Goal: Task Accomplishment & Management: Manage account settings

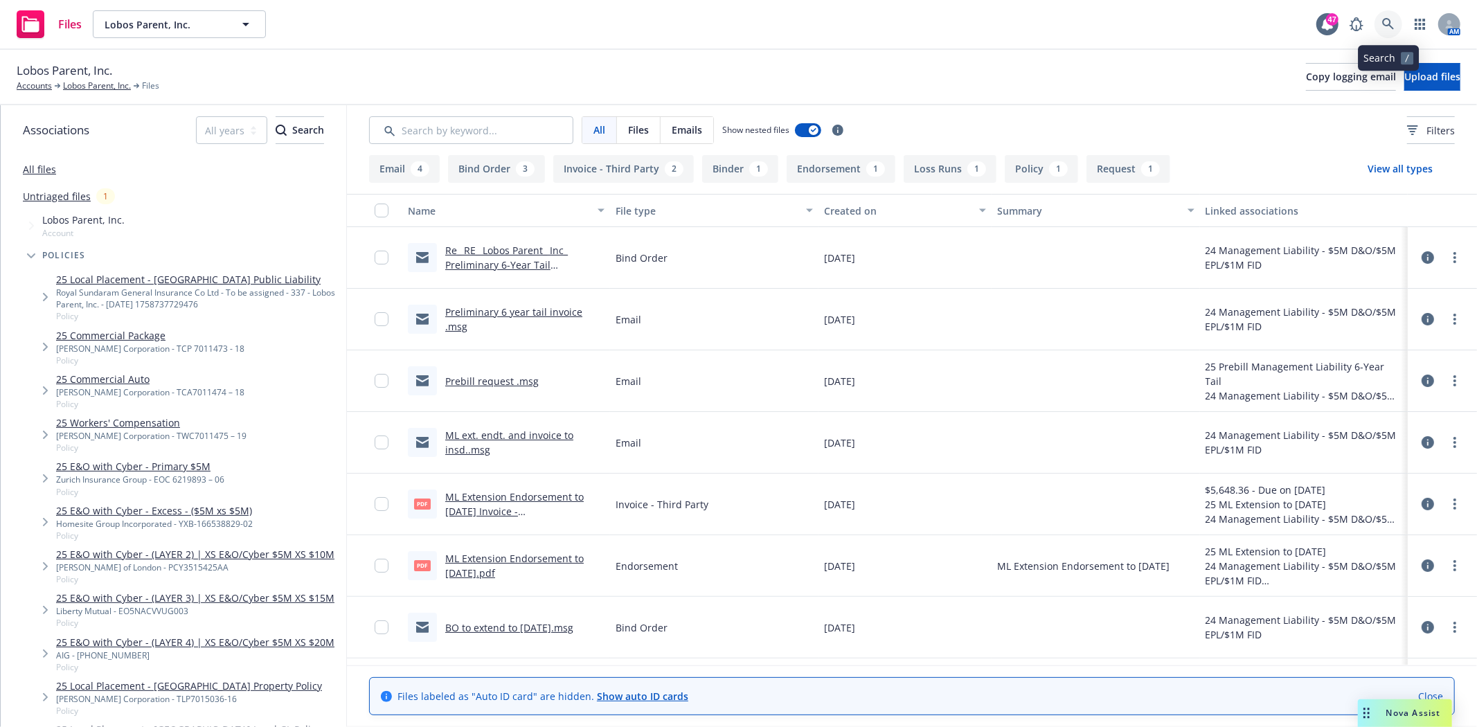
click at [1390, 19] on icon at bounding box center [1388, 24] width 12 height 12
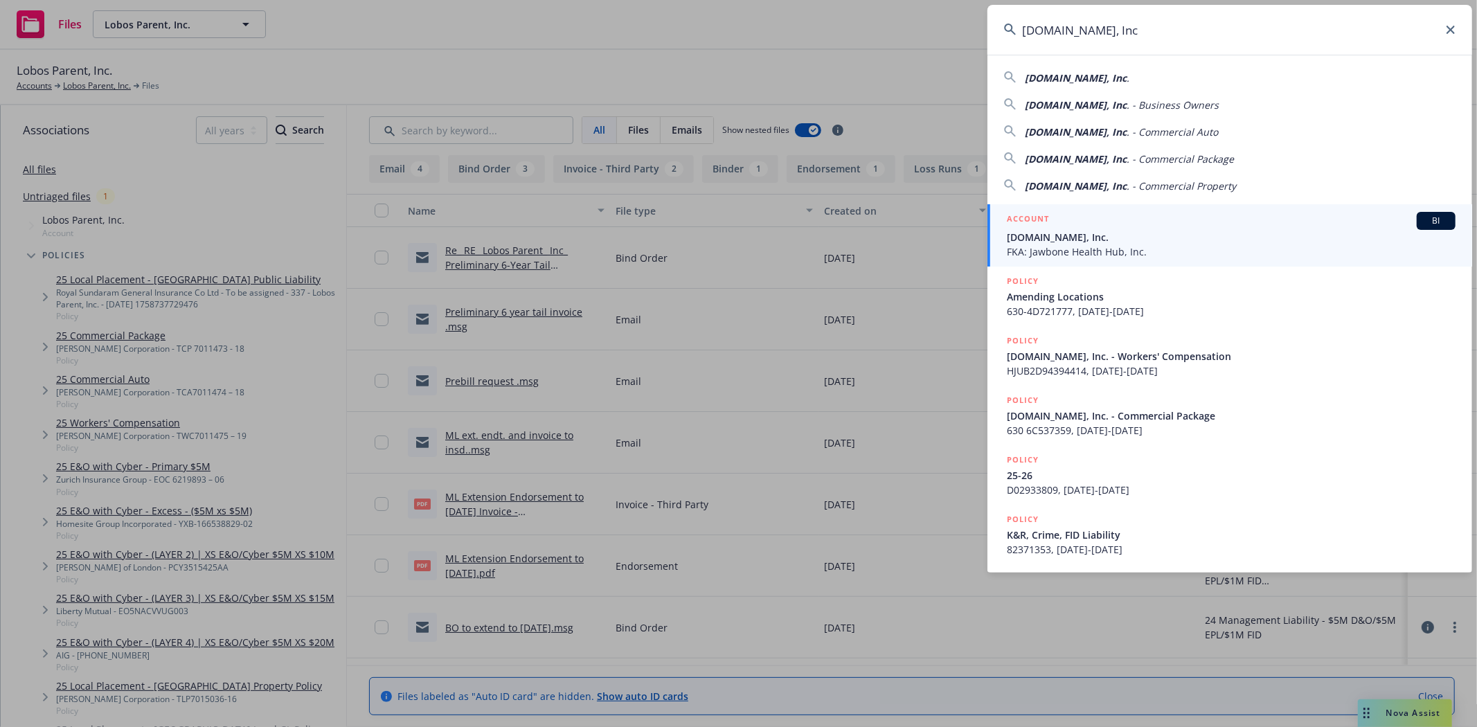
type input "All.Health, Inc"
click at [1034, 222] on h5 "ACCOUNT" at bounding box center [1028, 220] width 42 height 17
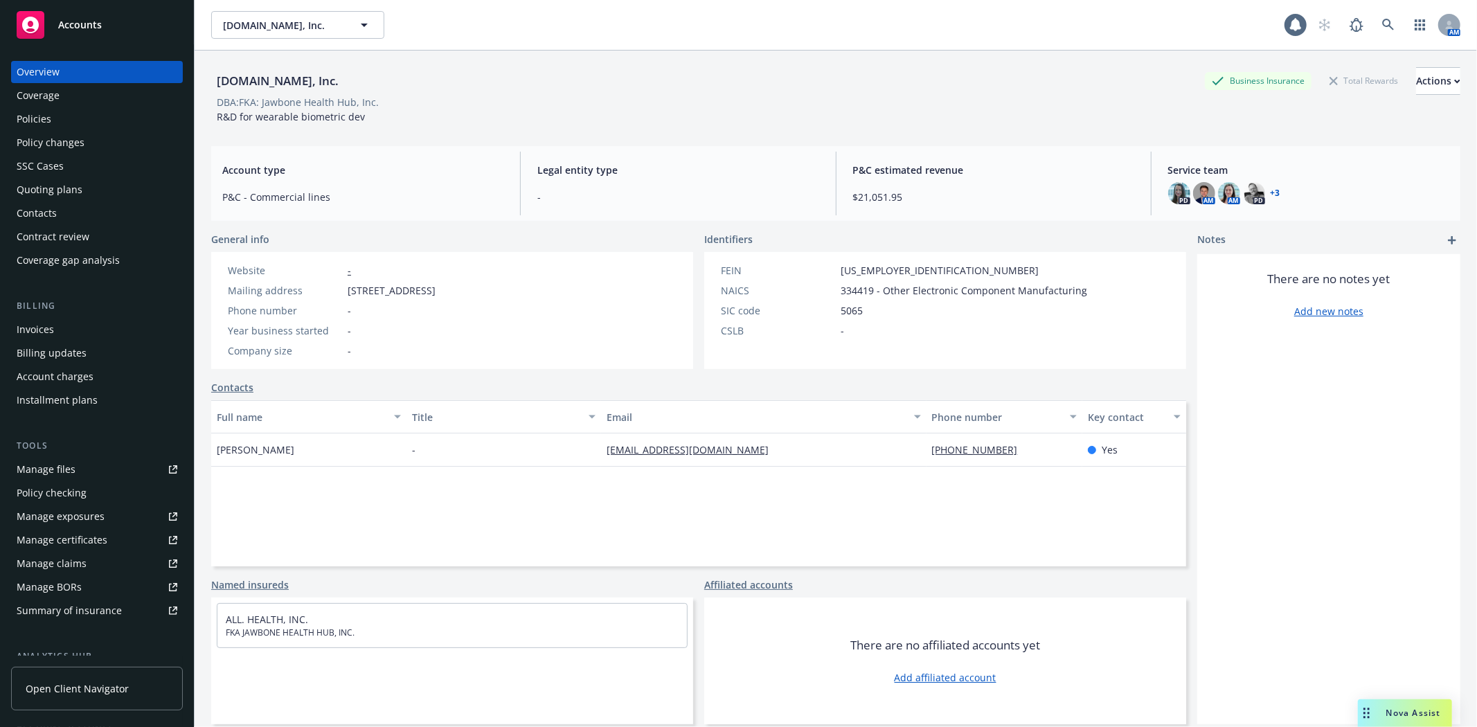
click at [40, 115] on div "Policies" at bounding box center [34, 119] width 35 height 22
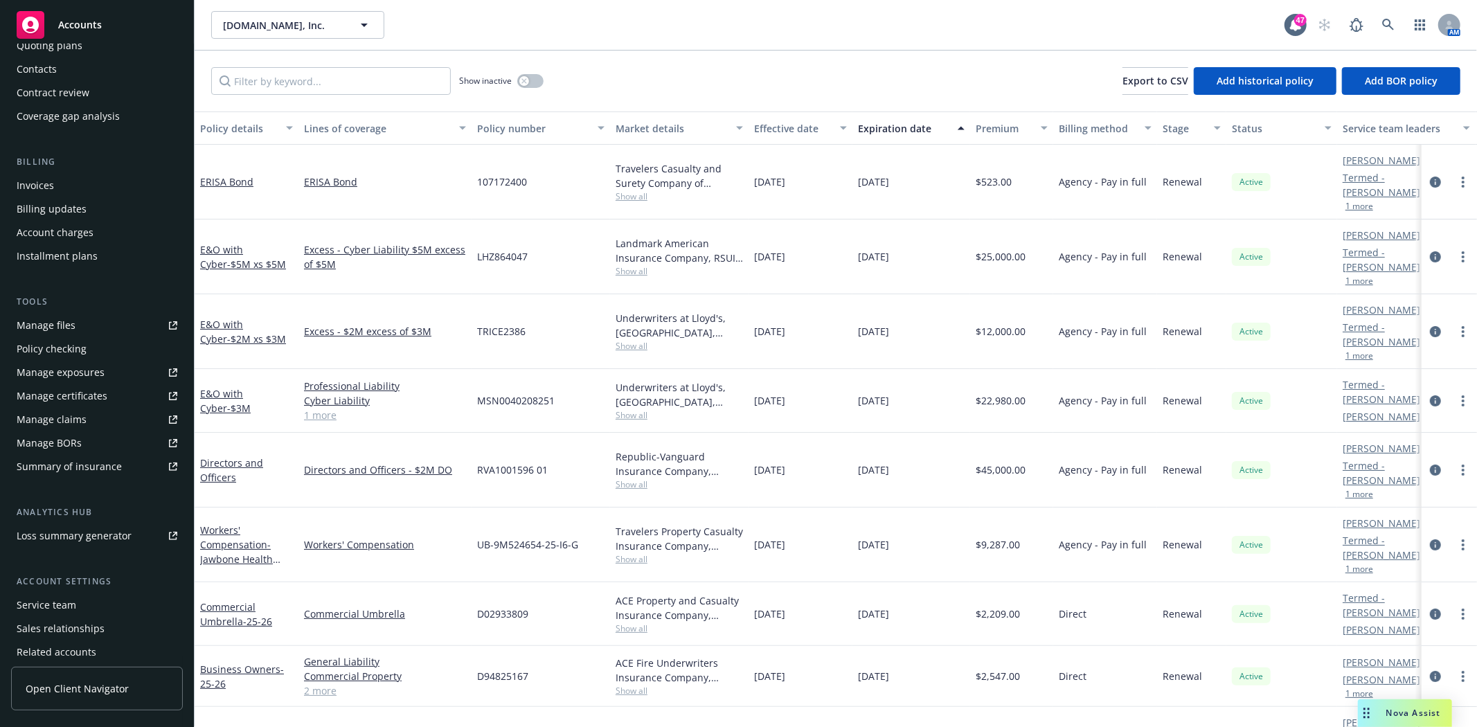
scroll to position [198, 0]
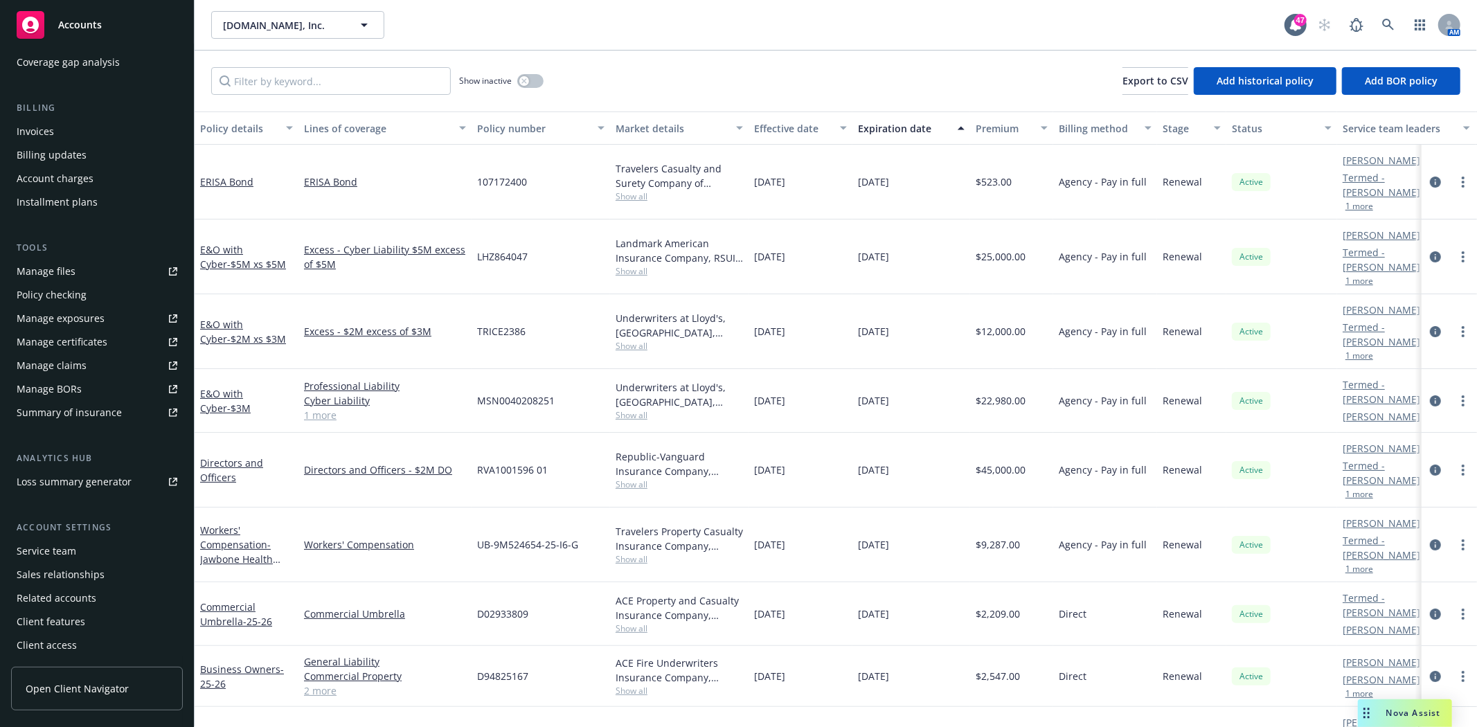
click at [35, 551] on div "Service team" at bounding box center [47, 551] width 60 height 22
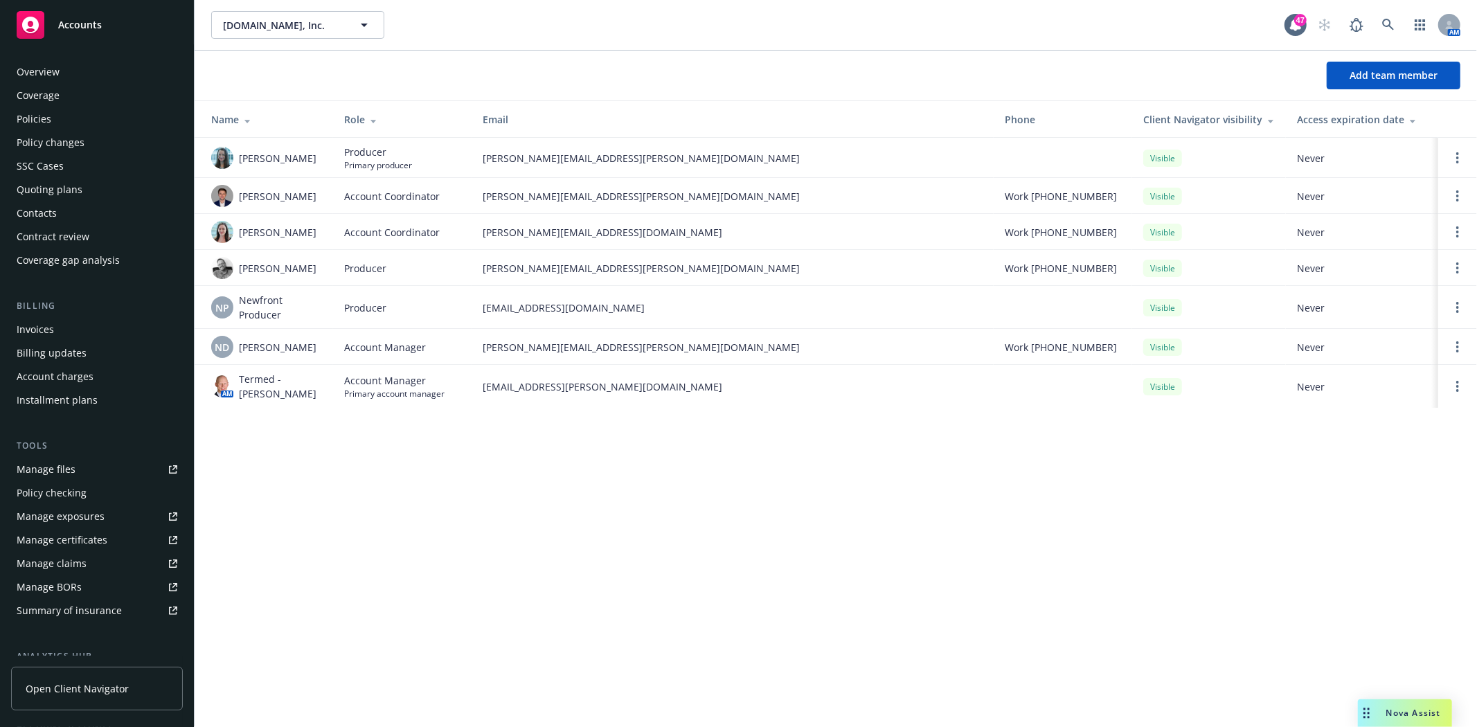
click at [40, 118] on div "Policies" at bounding box center [34, 119] width 35 height 22
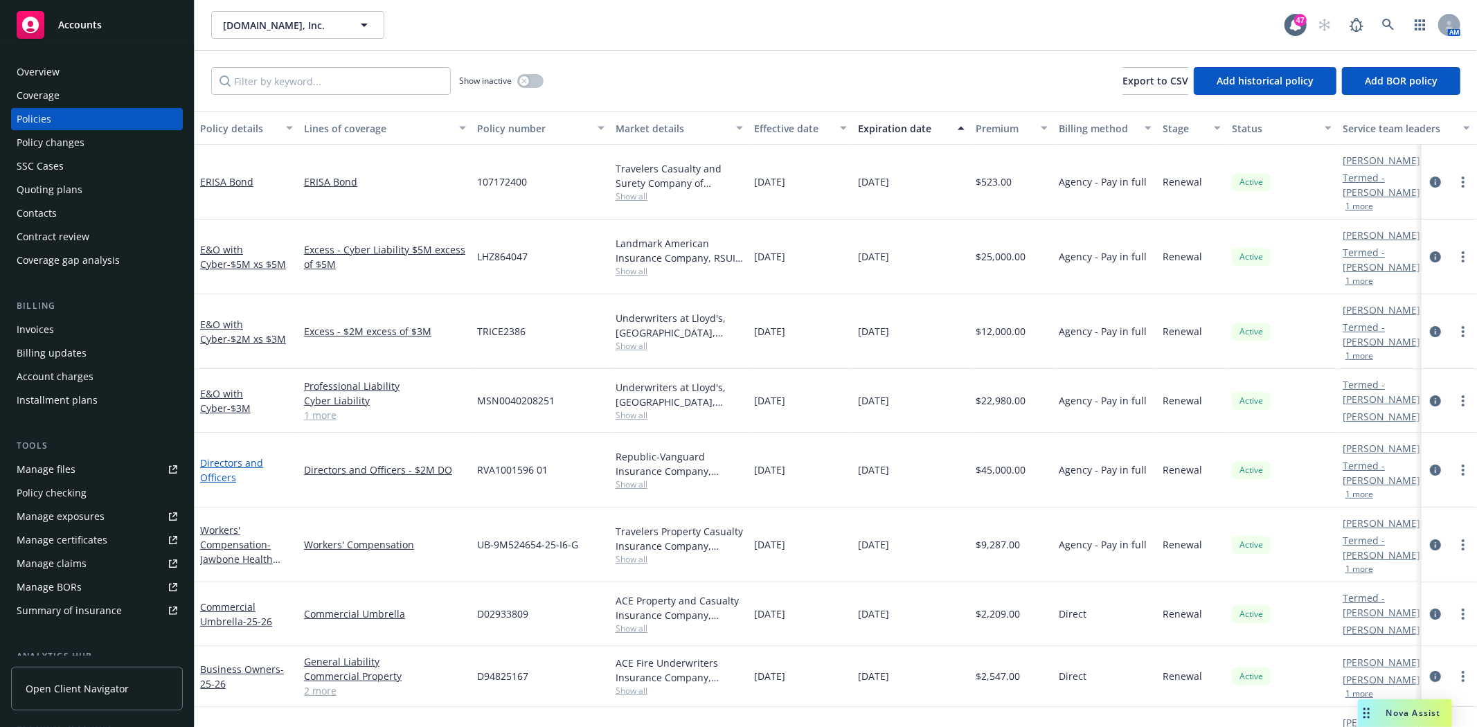
click at [223, 456] on link "Directors and Officers" at bounding box center [231, 470] width 63 height 28
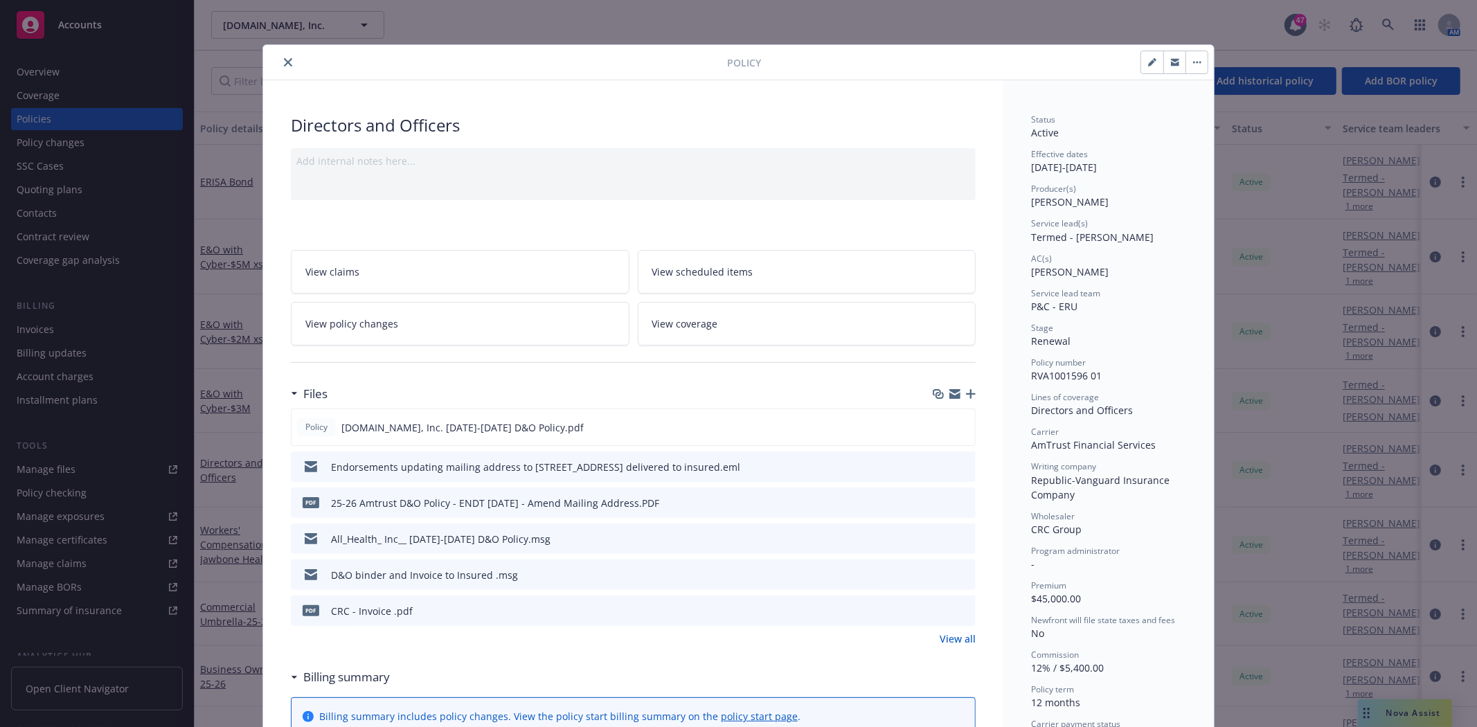
click at [284, 61] on icon "close" at bounding box center [288, 62] width 8 height 8
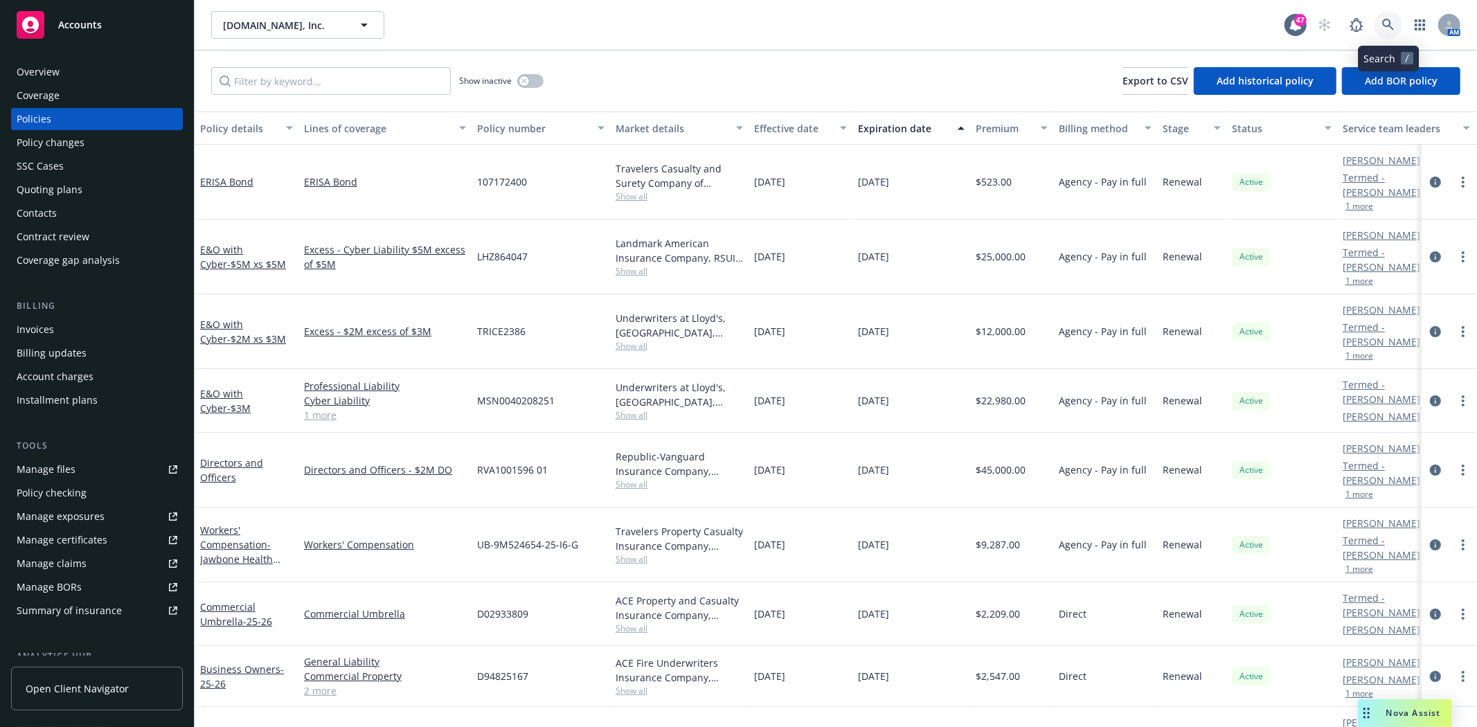
click at [1395, 18] on link at bounding box center [1389, 25] width 28 height 28
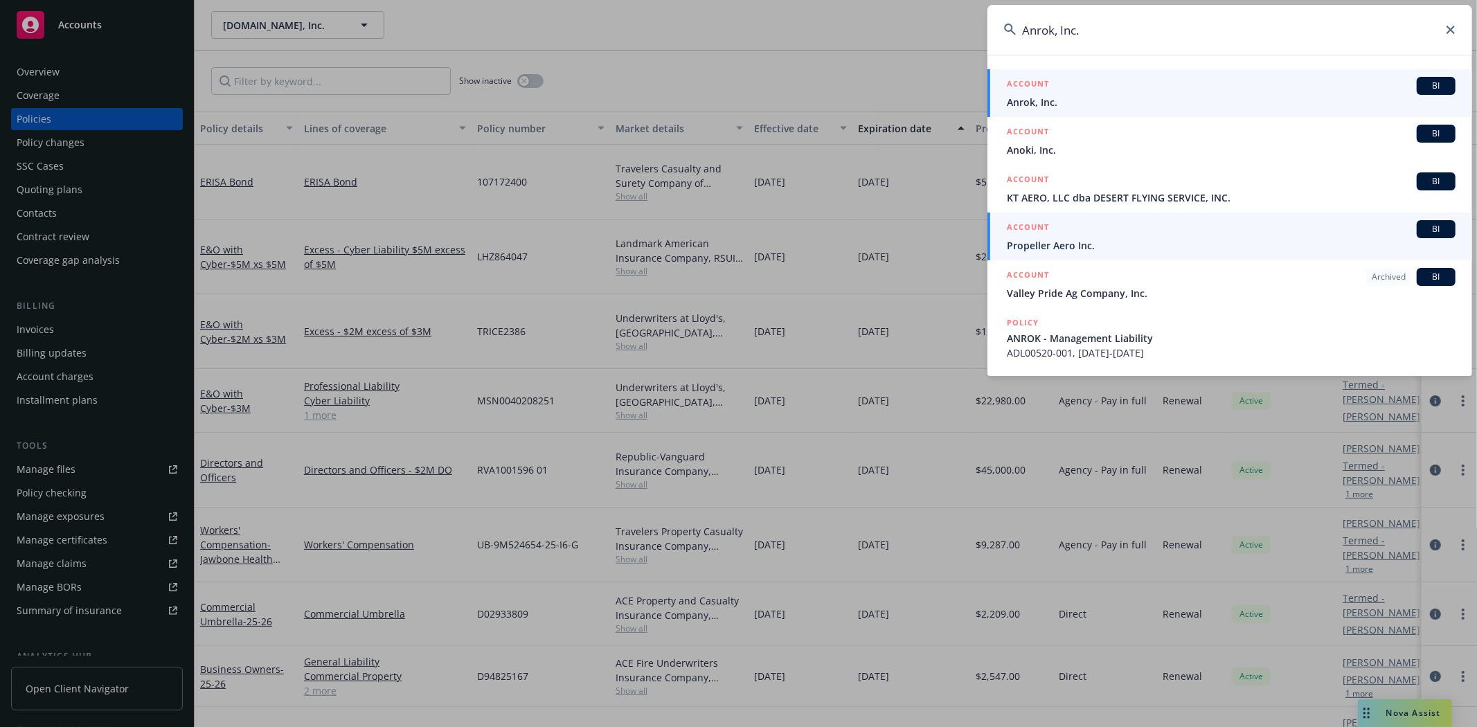
type input "Anrok, Inc."
click at [1034, 96] on span "Anrok, Inc." at bounding box center [1231, 102] width 449 height 15
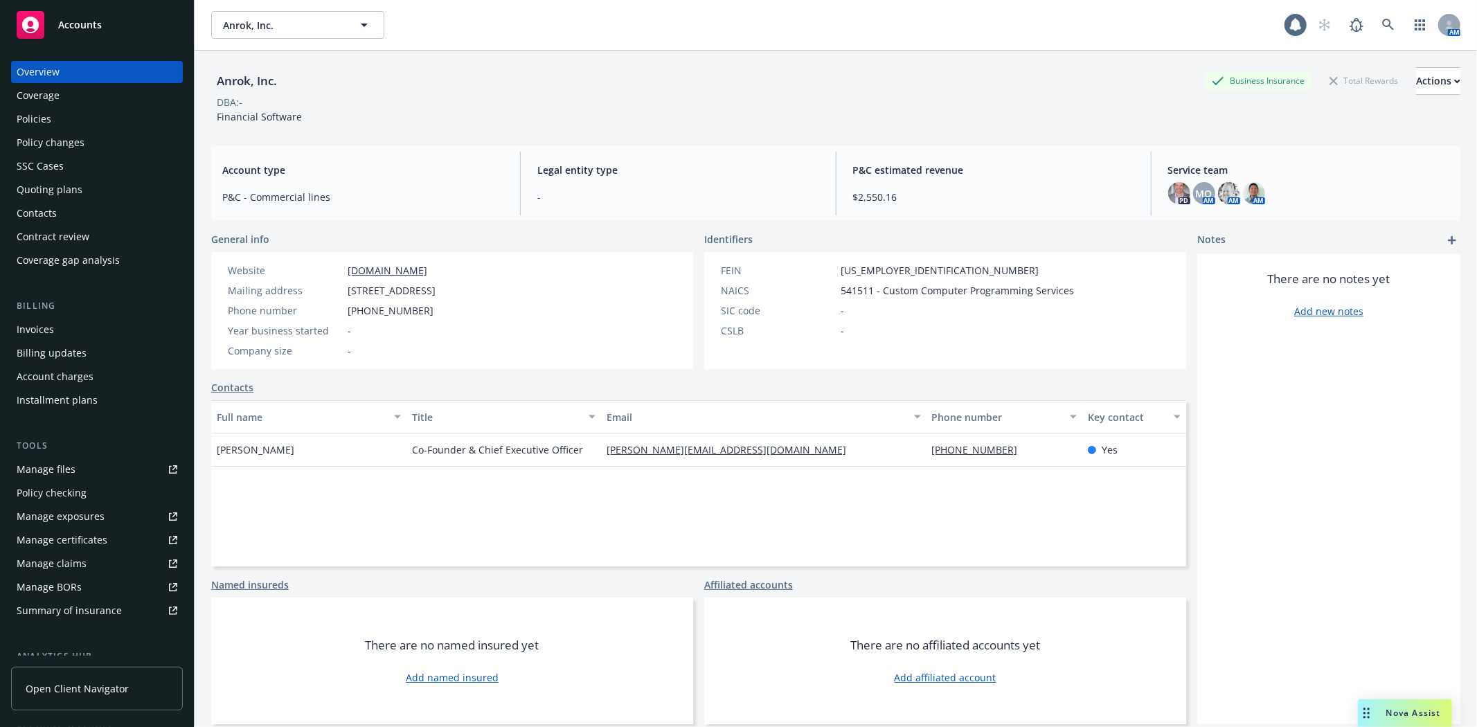
click at [80, 121] on div "Policies" at bounding box center [97, 119] width 161 height 22
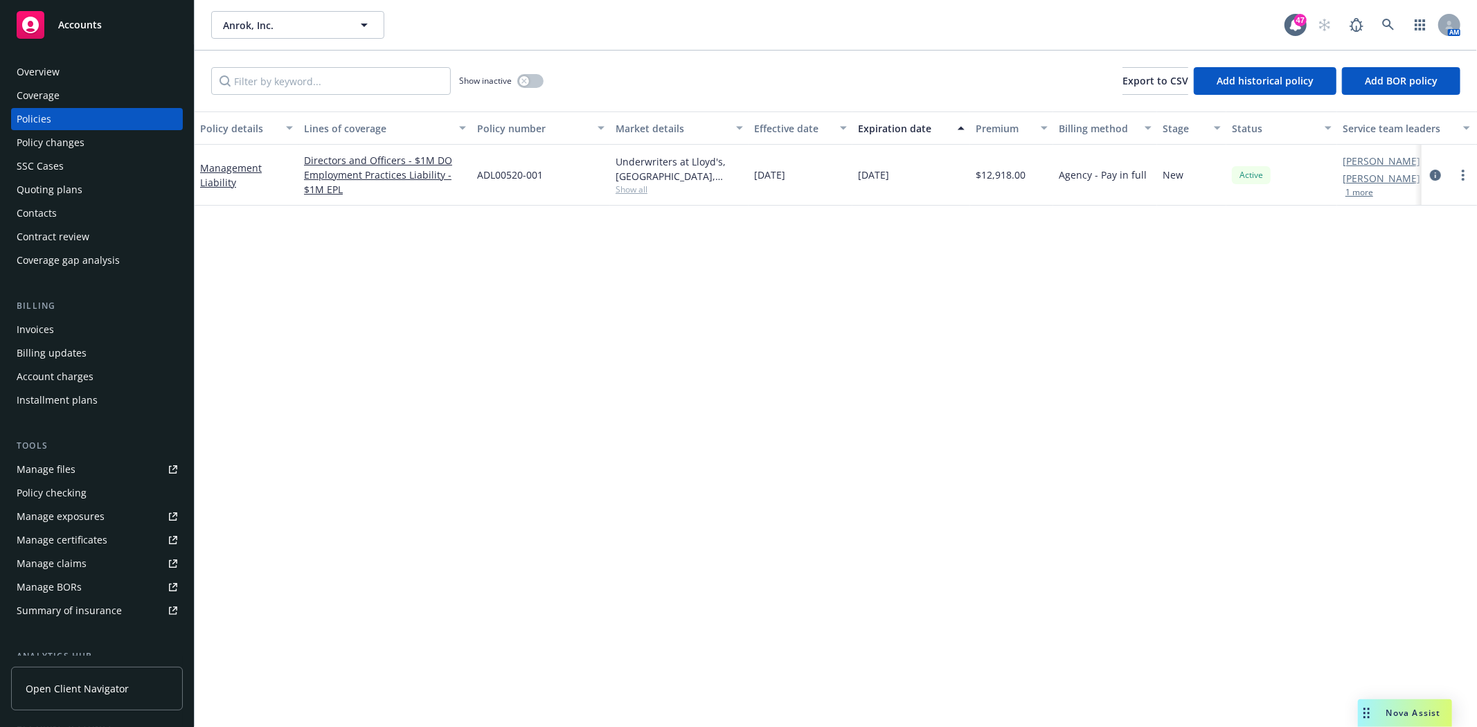
click at [53, 195] on div "Quoting plans" at bounding box center [50, 190] width 66 height 22
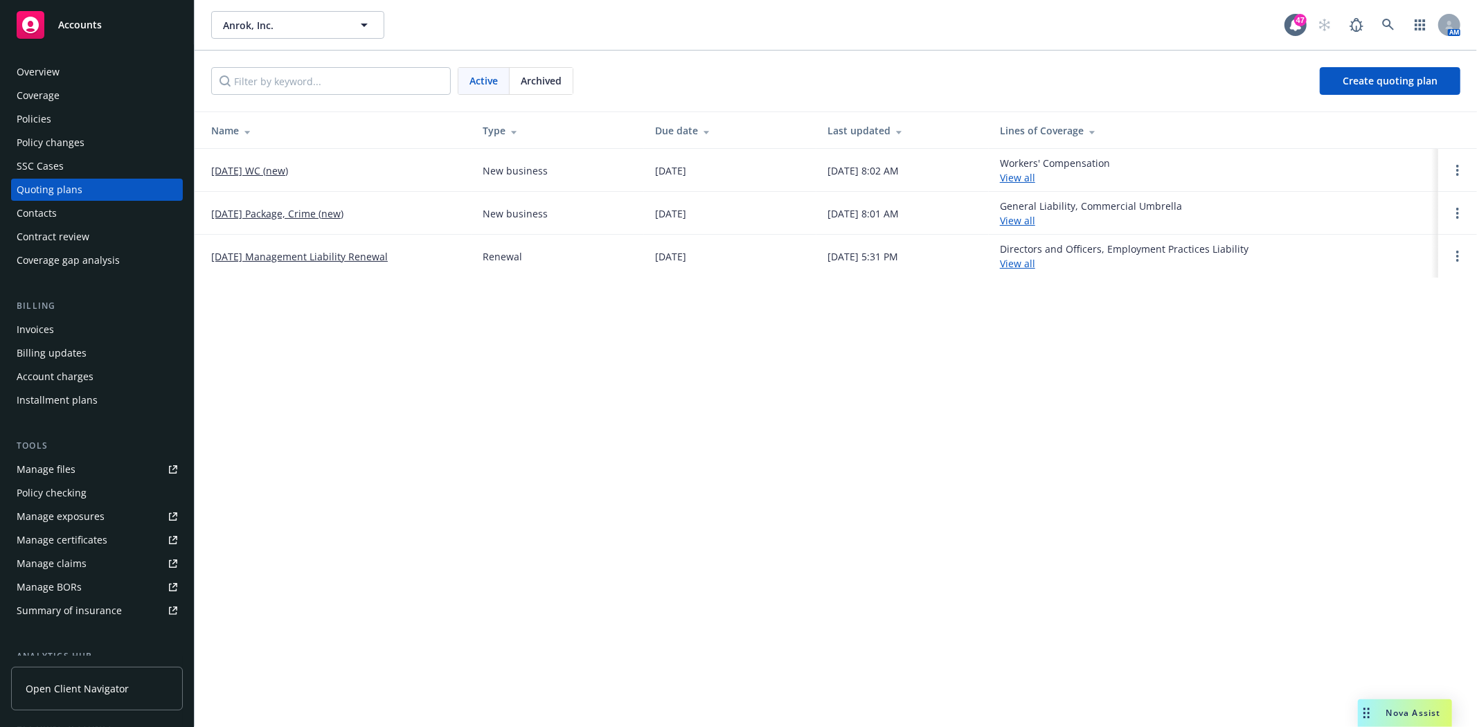
click at [276, 259] on link "[DATE] Management Liability Renewal" at bounding box center [299, 256] width 177 height 15
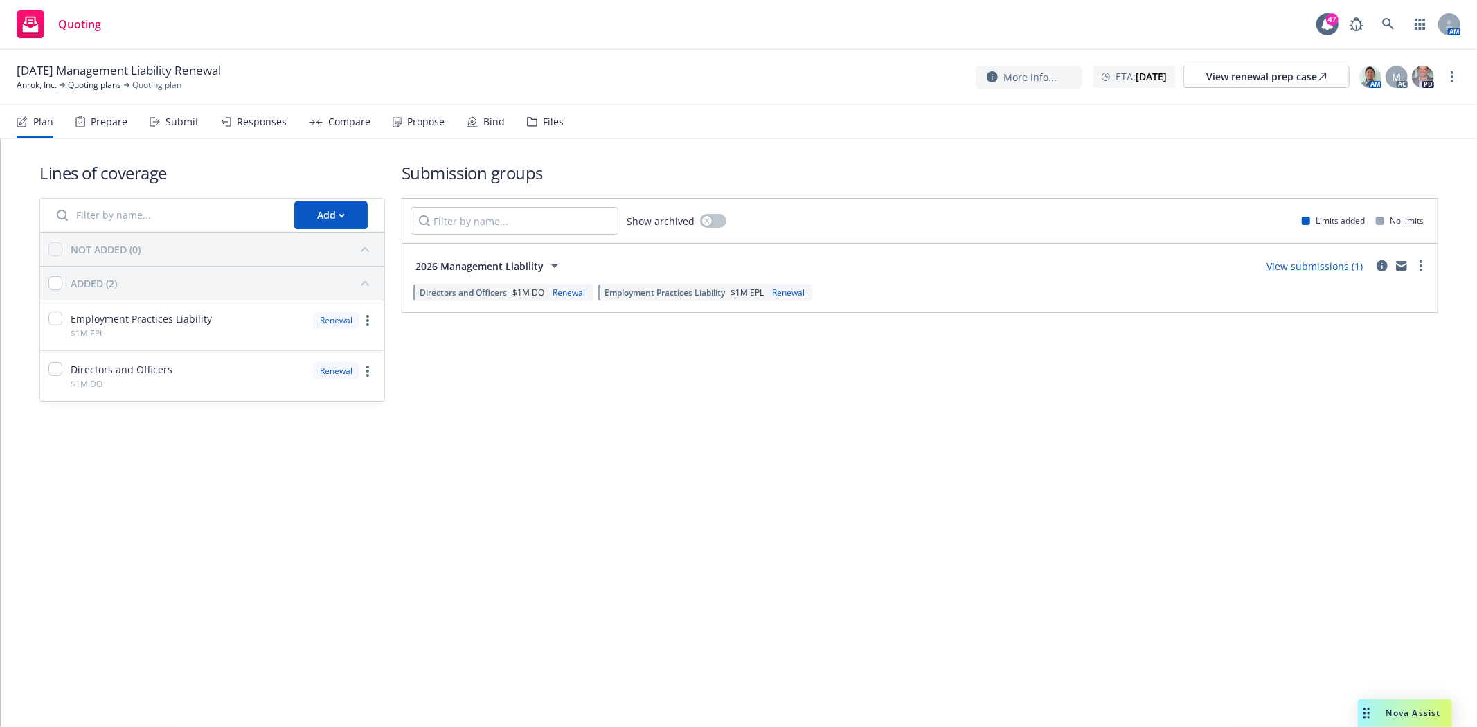
click at [544, 122] on div "Files" at bounding box center [553, 121] width 21 height 11
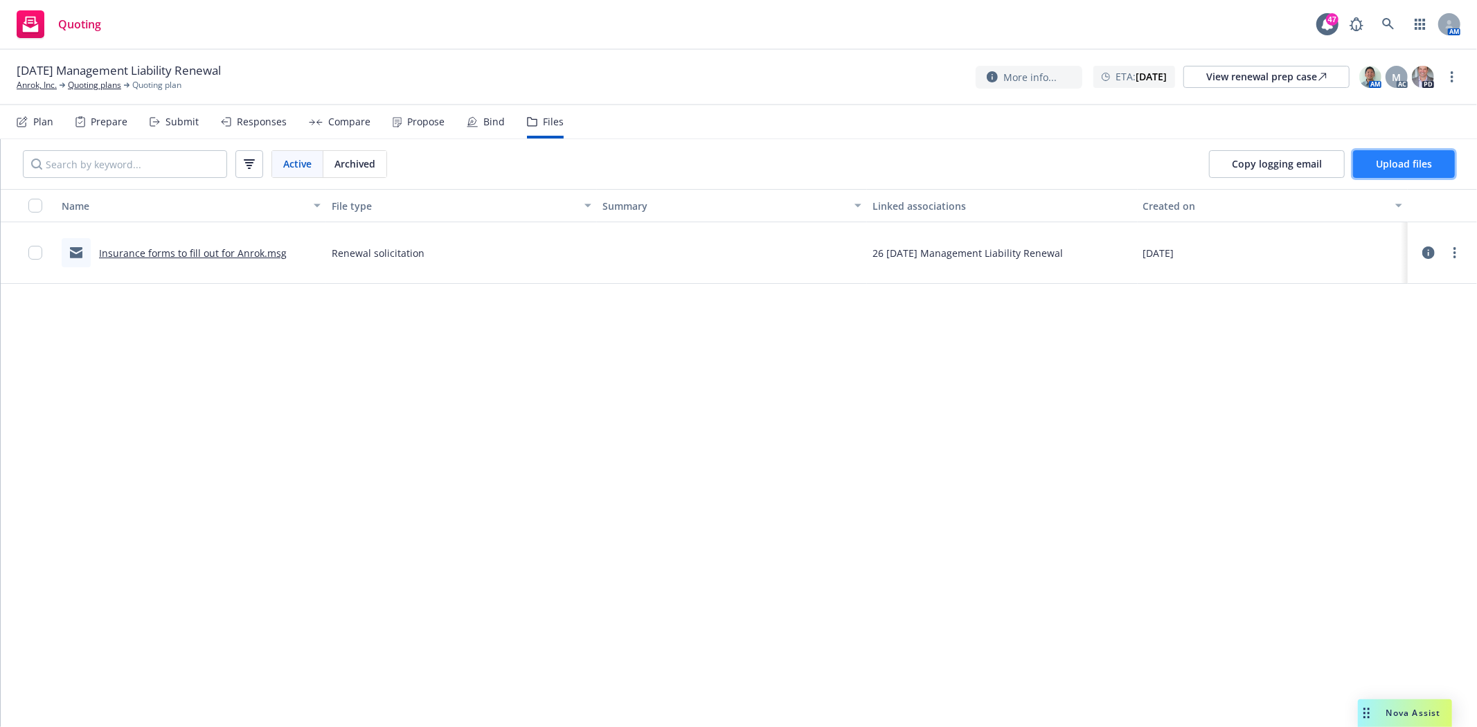
click at [1387, 161] on span "Upload files" at bounding box center [1404, 163] width 56 height 13
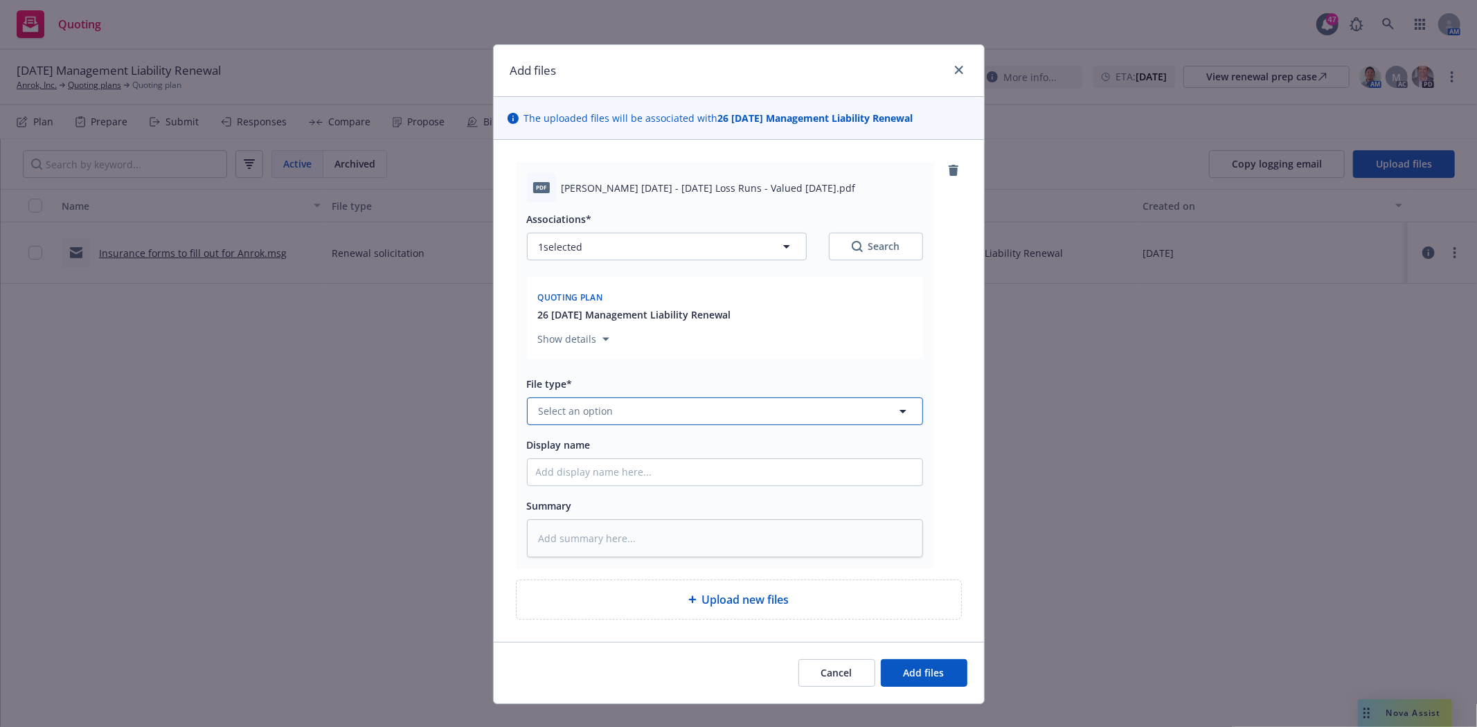
click at [670, 421] on button "Select an option" at bounding box center [725, 412] width 396 height 28
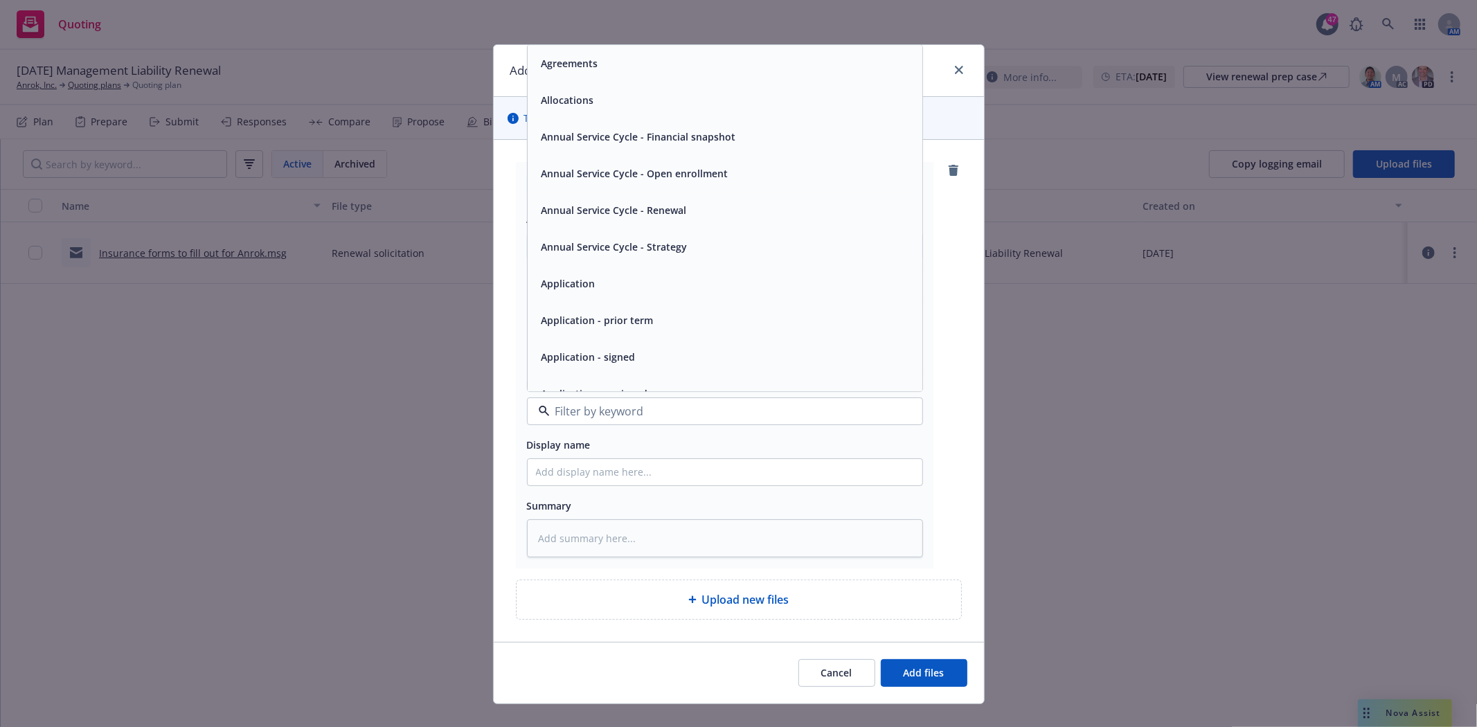
type input ";"
type textarea "x"
type input "loss"
click at [580, 63] on span "Loss Runs" at bounding box center [566, 63] width 48 height 15
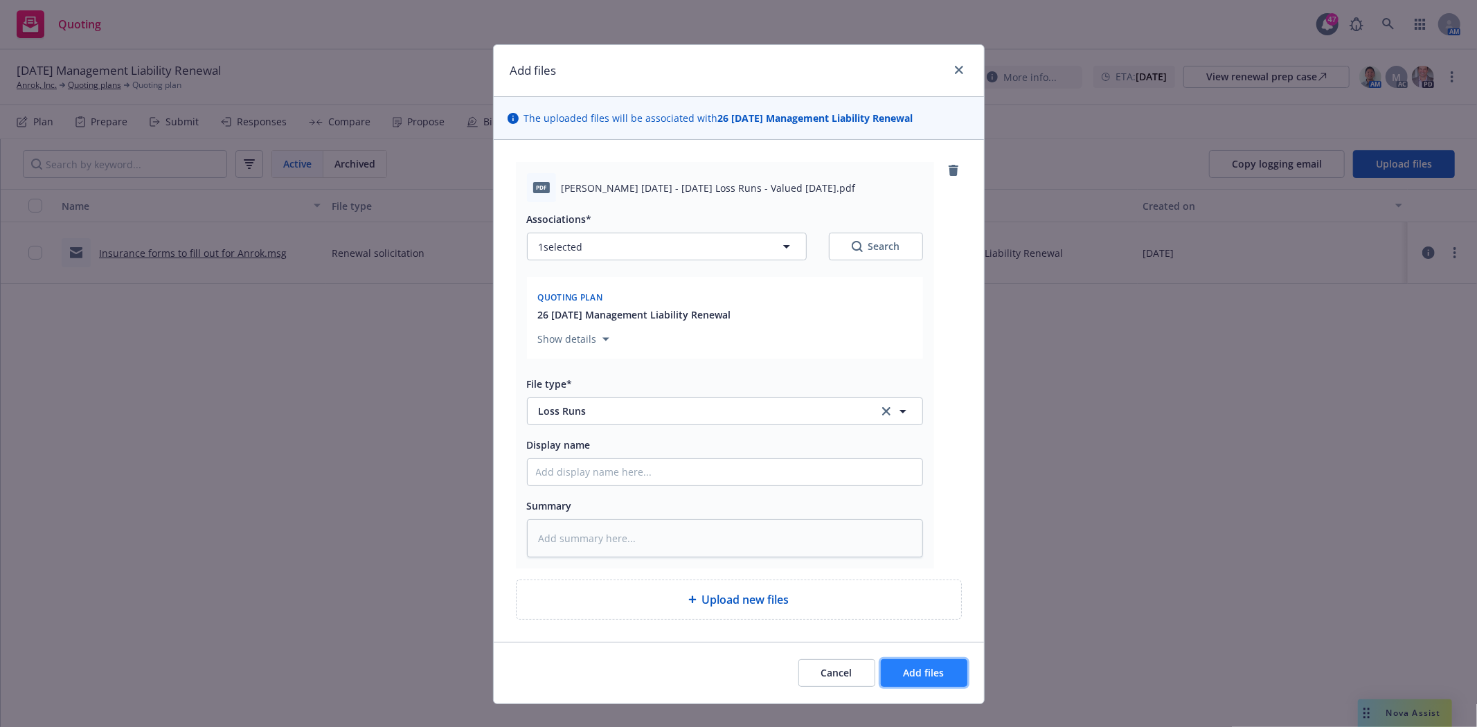
click at [925, 670] on span "Add files" at bounding box center [924, 672] width 41 height 13
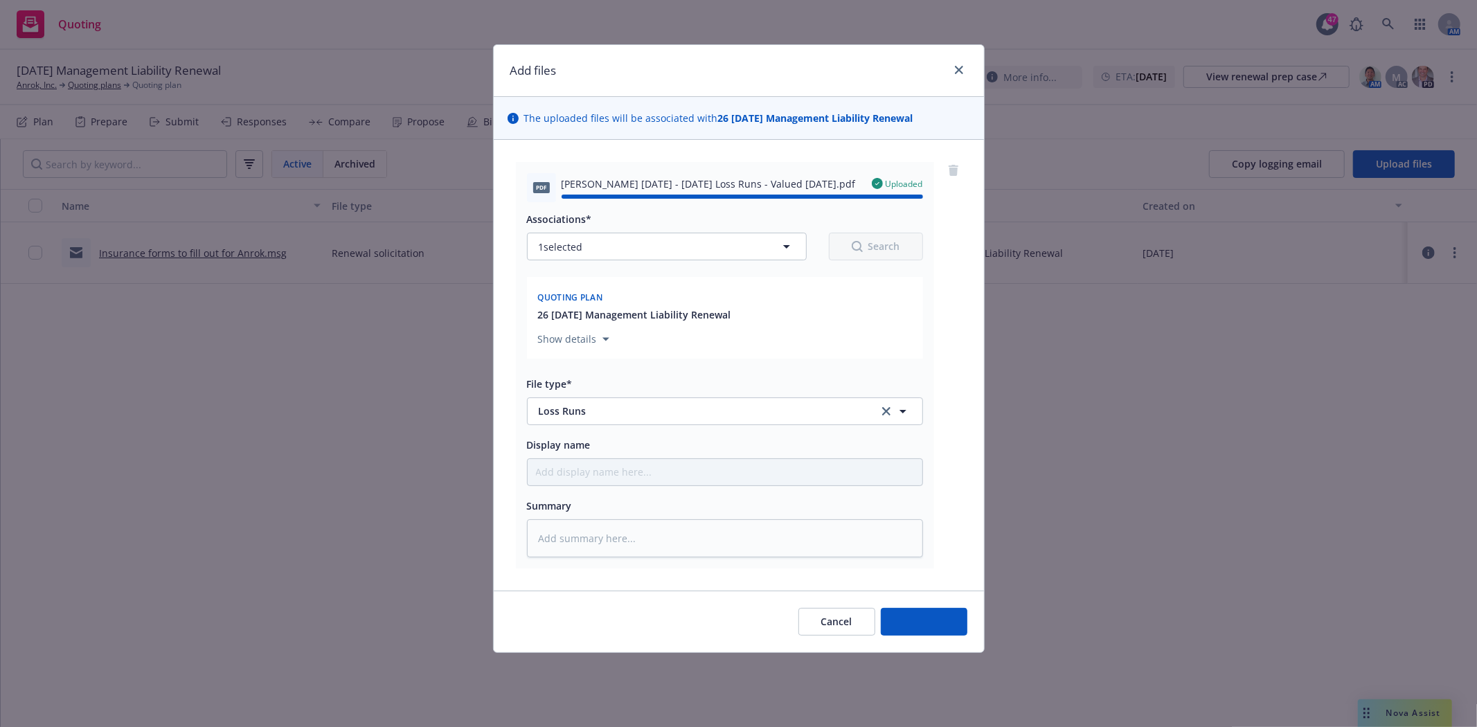
type textarea "x"
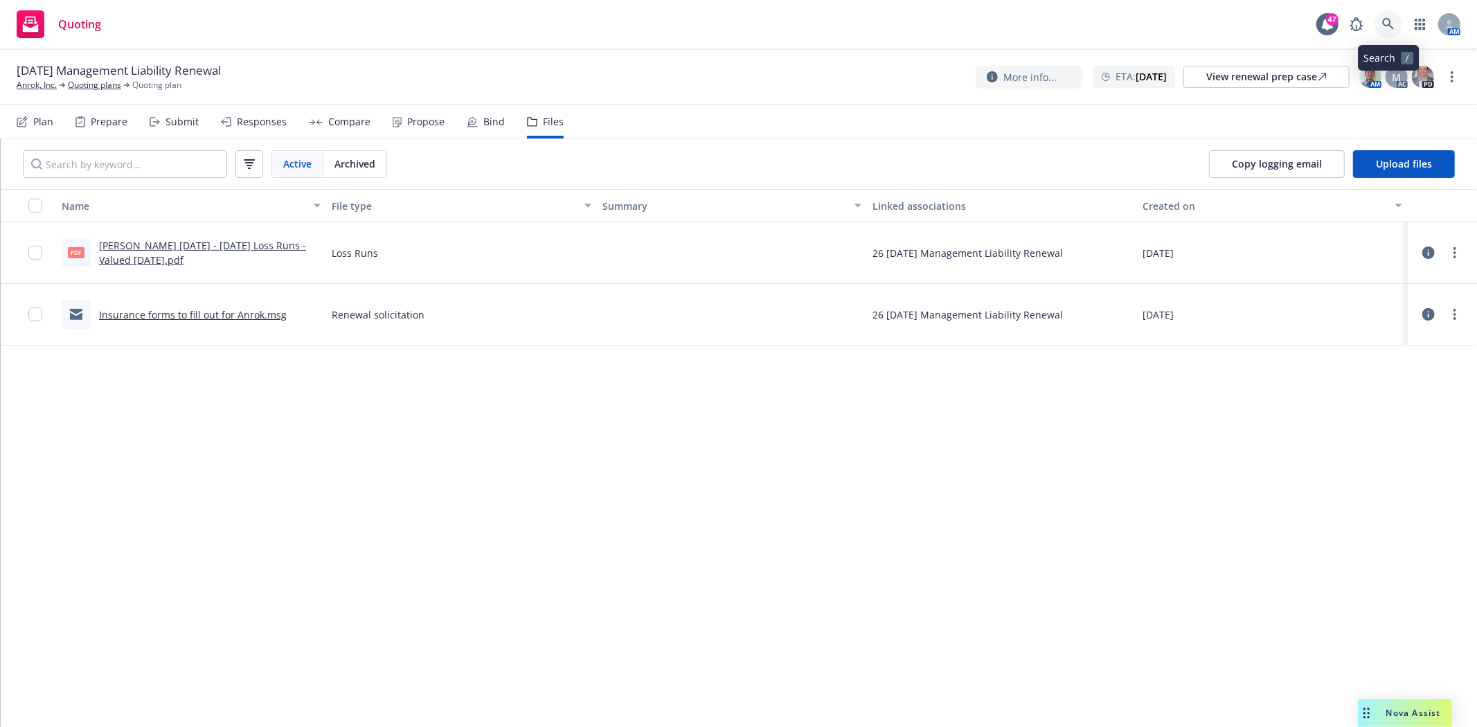
click at [1388, 26] on icon at bounding box center [1388, 24] width 12 height 12
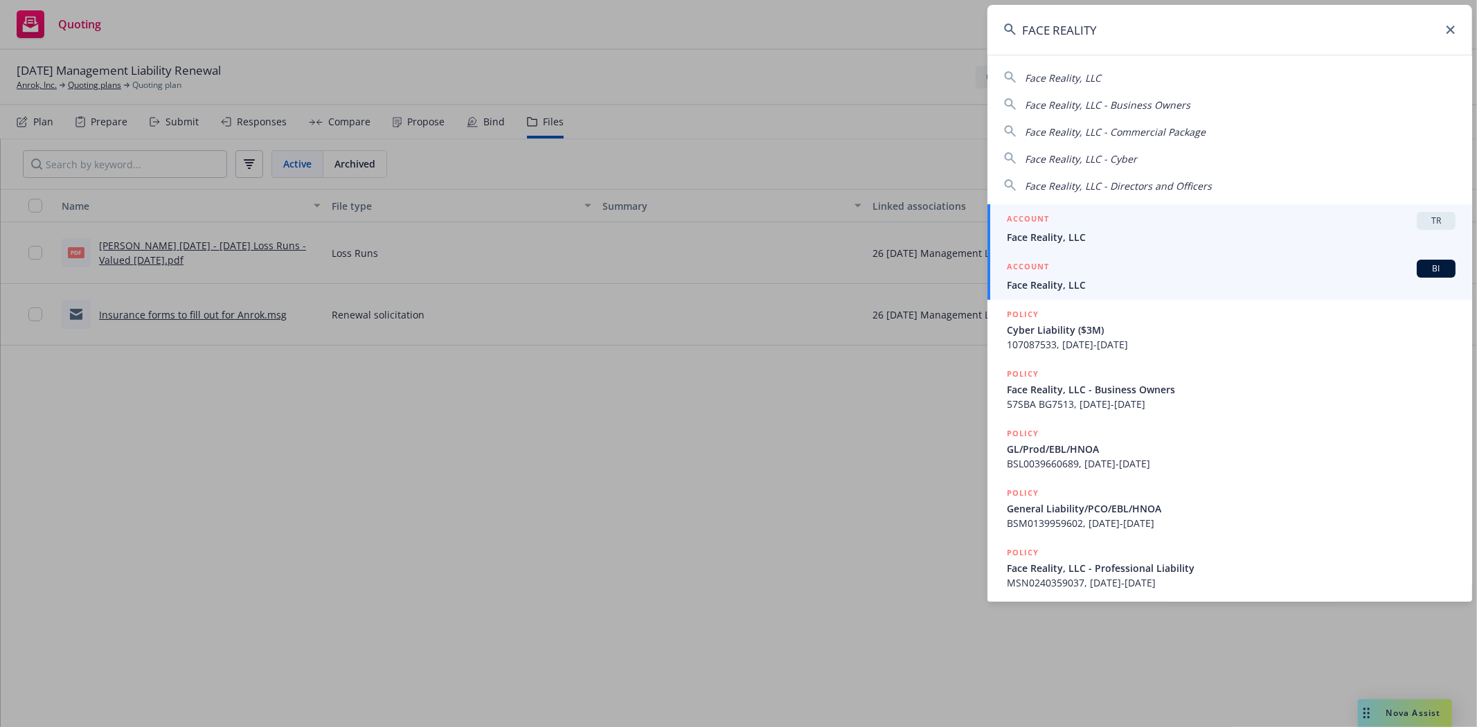
type input "FACE REALITY"
click at [1051, 271] on div "ACCOUNT BI" at bounding box center [1231, 269] width 449 height 18
